Goal: Task Accomplishment & Management: Use online tool/utility

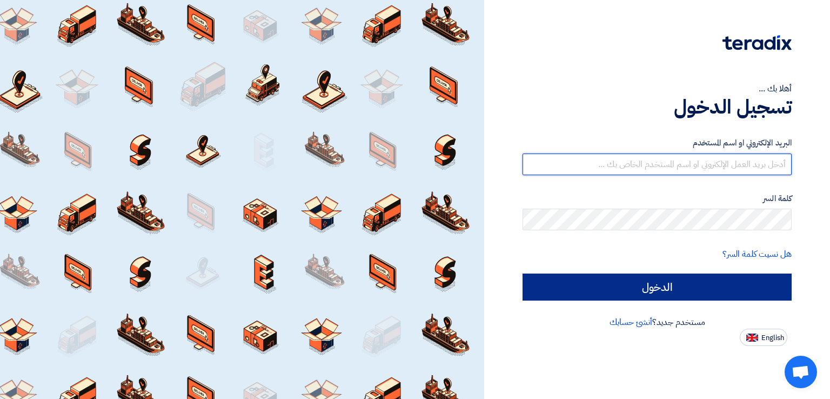
type input "[EMAIL_ADDRESS][DOMAIN_NAME]"
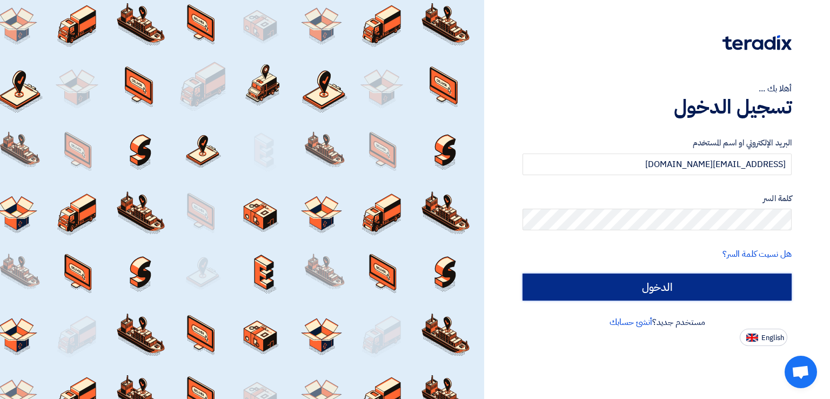
click at [681, 281] on input "الدخول" at bounding box center [656, 286] width 269 height 27
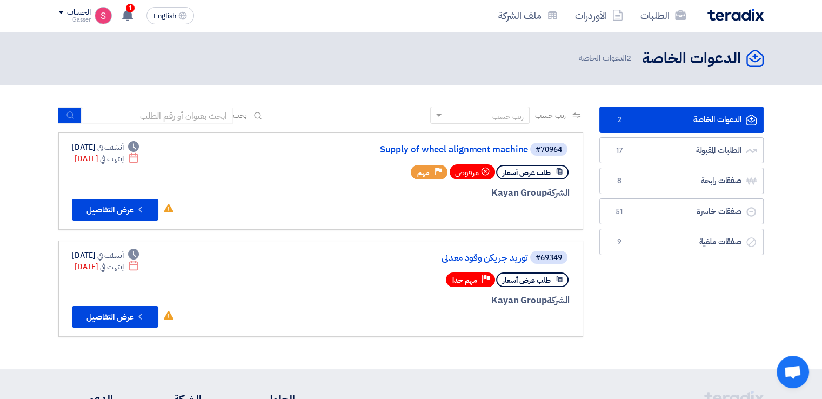
click at [125, 4] on div "الطلبات الأوردرات ملف الشركة English EN 1 تم نشر طلب عروض أسعار جديد - شاهد الت…" at bounding box center [410, 15] width 721 height 31
click at [130, 24] on div "1 تم نشر طلب عروض أسعار جديد - شاهد التفاصيل 15 hours ago تعديل جديد خاص بطلب ش…" at bounding box center [127, 16] width 22 height 22
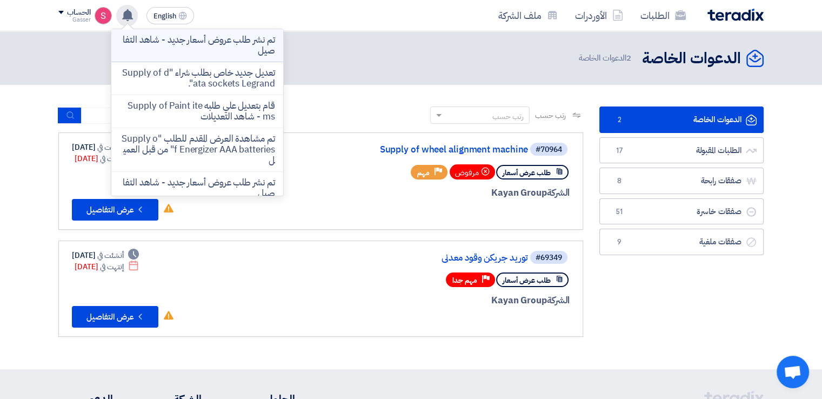
click at [232, 49] on p "تم نشر طلب عروض أسعار جديد - شاهد التفاصيل" at bounding box center [197, 46] width 155 height 22
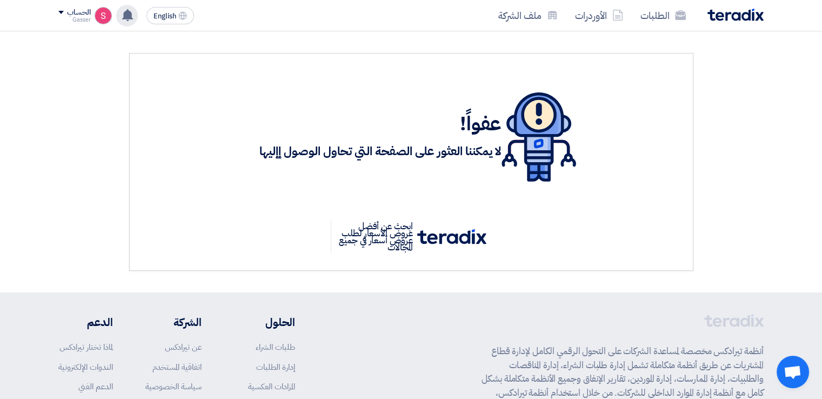
click at [129, 19] on icon at bounding box center [128, 15] width 12 height 12
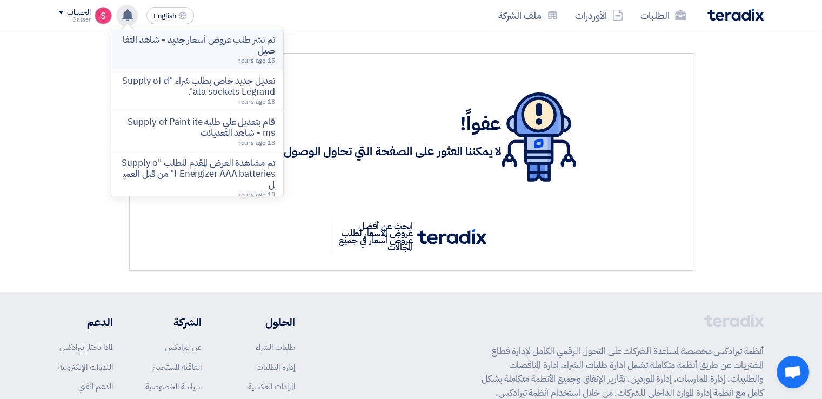
click at [151, 47] on p "تم نشر طلب عروض أسعار جديد - شاهد التفاصيل" at bounding box center [197, 46] width 155 height 22
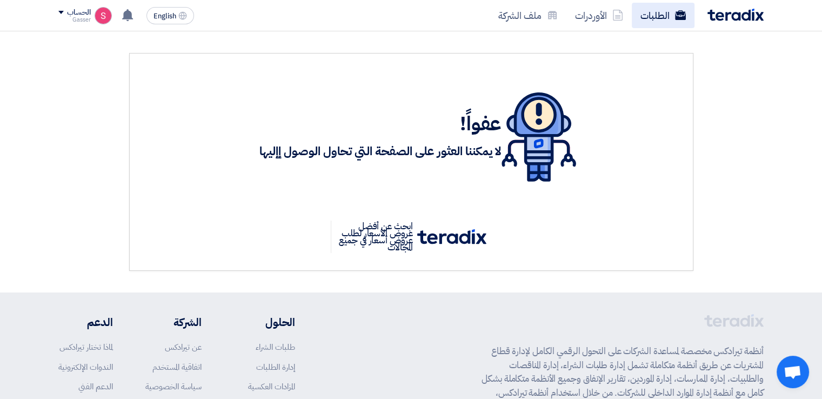
click at [673, 11] on link "الطلبات" at bounding box center [663, 15] width 63 height 25
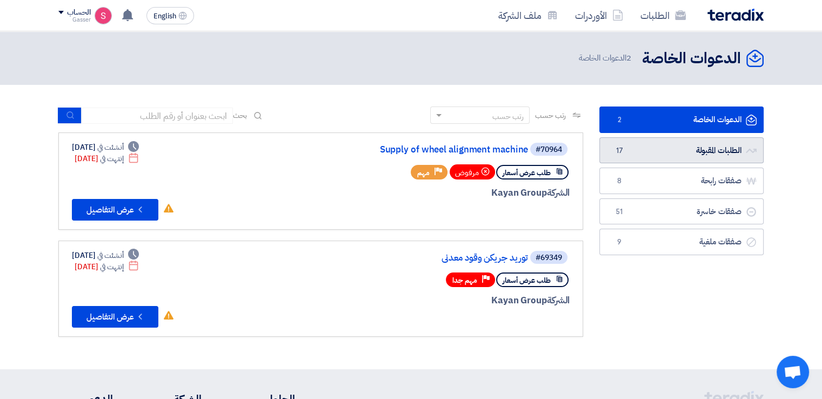
click at [681, 151] on link "الطلبات المقبولة الطلبات المقبولة 17" at bounding box center [681, 150] width 164 height 26
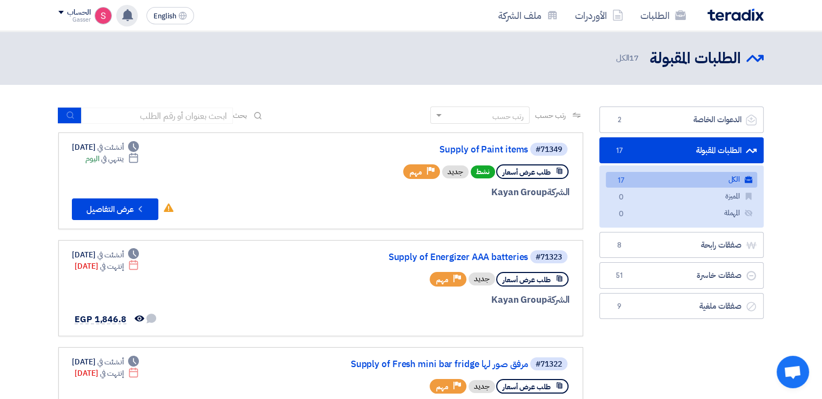
click at [132, 17] on icon at bounding box center [128, 15] width 12 height 12
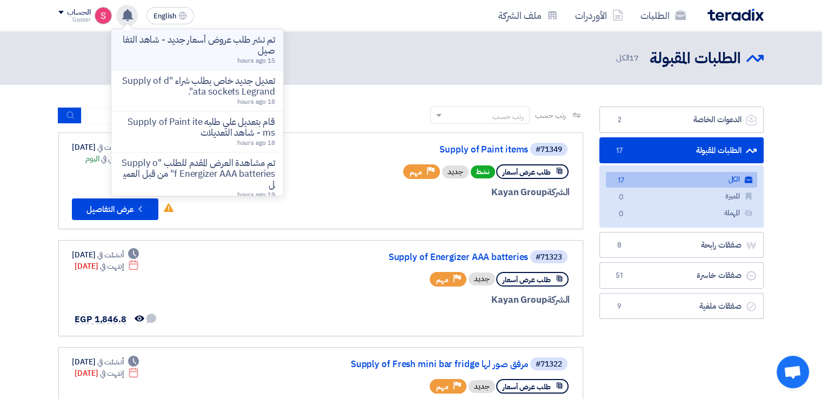
click at [227, 49] on p "تم نشر طلب عروض أسعار جديد - شاهد التفاصيل" at bounding box center [197, 46] width 155 height 22
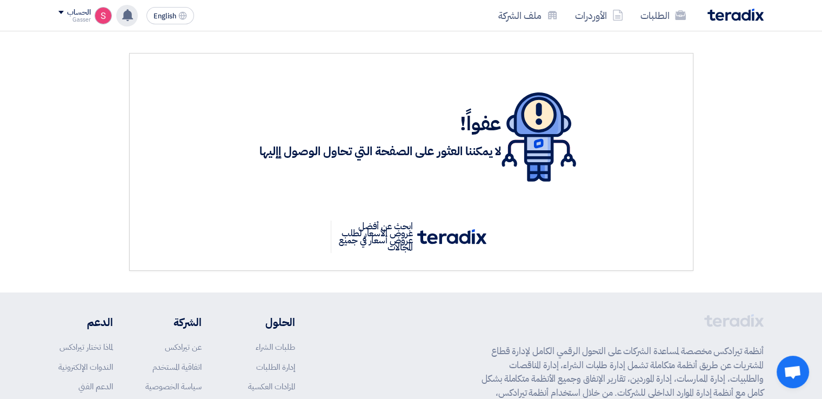
click at [134, 19] on div "تم نشر طلب عروض أسعار جديد - شاهد التفاصيل 15 hours ago تعديل جديد خاص بطلب شرا…" at bounding box center [127, 16] width 22 height 22
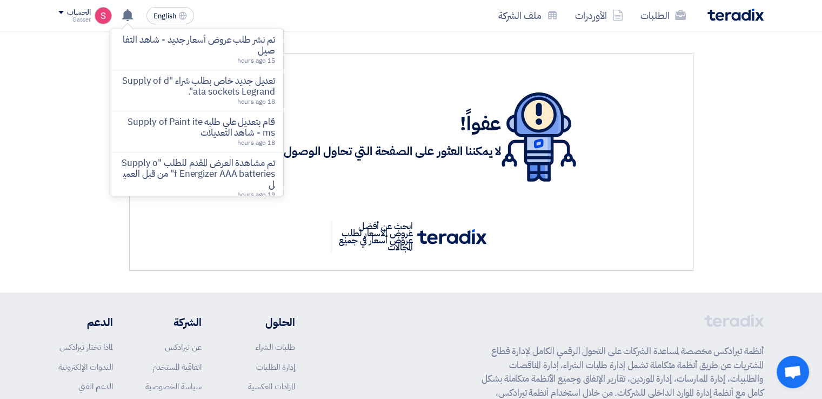
click at [643, 28] on div "الطلبات الأوردرات ملف الشركة English EN تم نشر طلب عروض أسعار جديد - شاهد التفا…" at bounding box center [410, 15] width 721 height 31
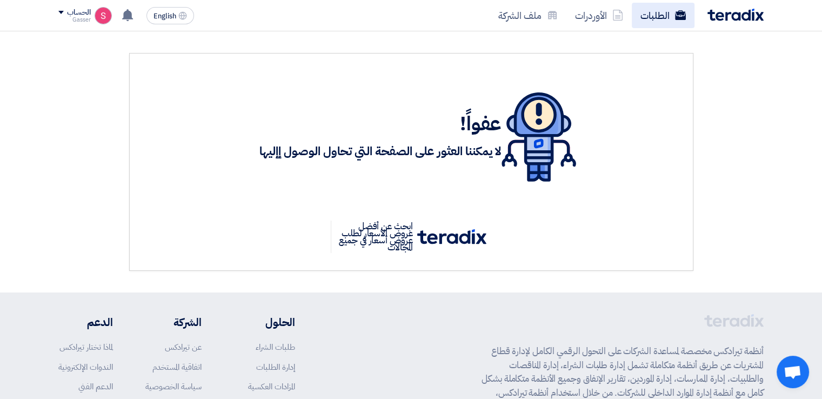
click at [648, 19] on link "الطلبات" at bounding box center [663, 15] width 63 height 25
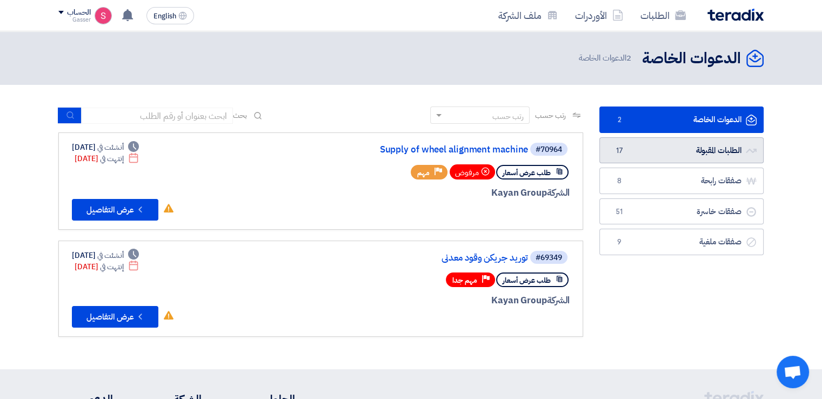
click at [620, 150] on span "17" at bounding box center [619, 150] width 13 height 11
